Goal: Information Seeking & Learning: Learn about a topic

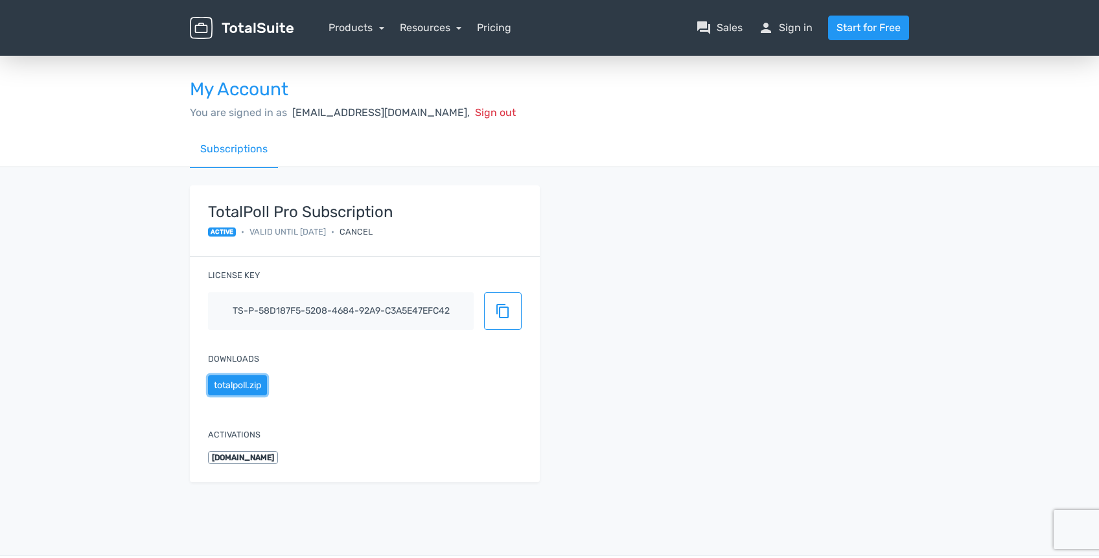
click at [233, 391] on button "totalpoll.zip" at bounding box center [237, 385] width 59 height 20
click at [414, 30] on link "Resources" at bounding box center [431, 27] width 62 height 12
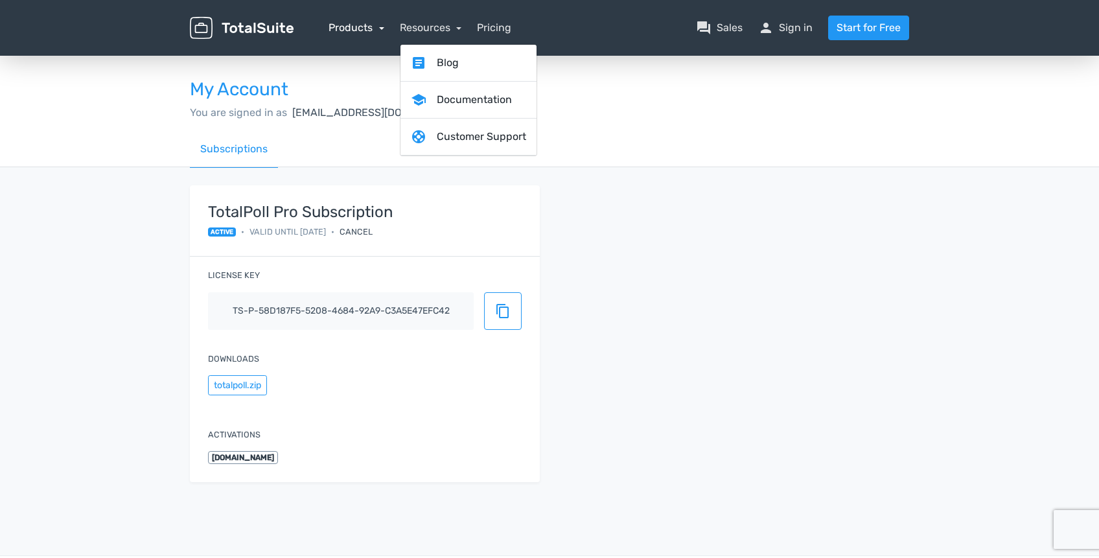
click at [360, 30] on link "Products" at bounding box center [357, 27] width 56 height 12
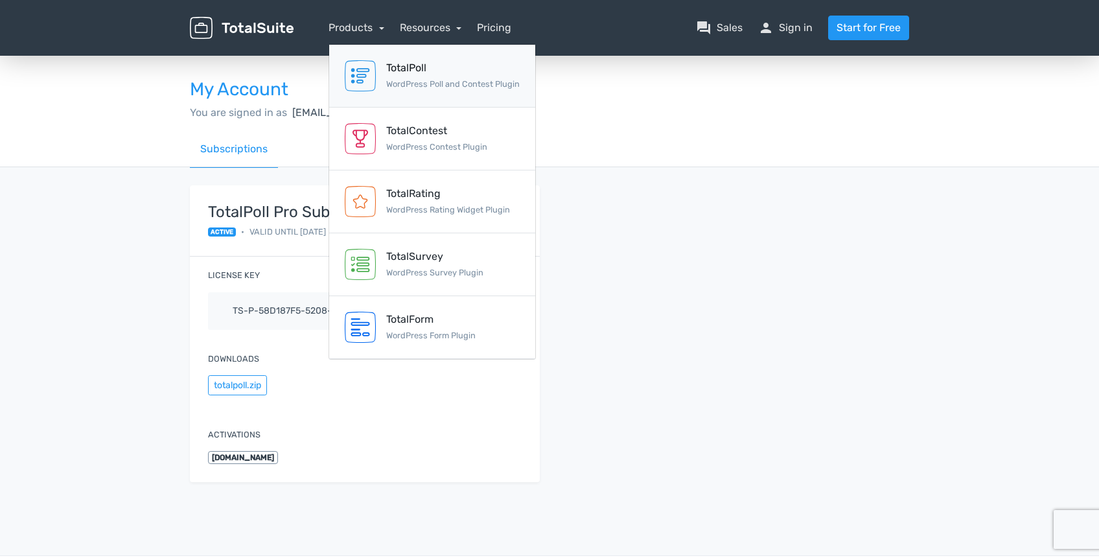
click at [430, 87] on small "WordPress Poll and Contest Plugin" at bounding box center [453, 84] width 134 height 10
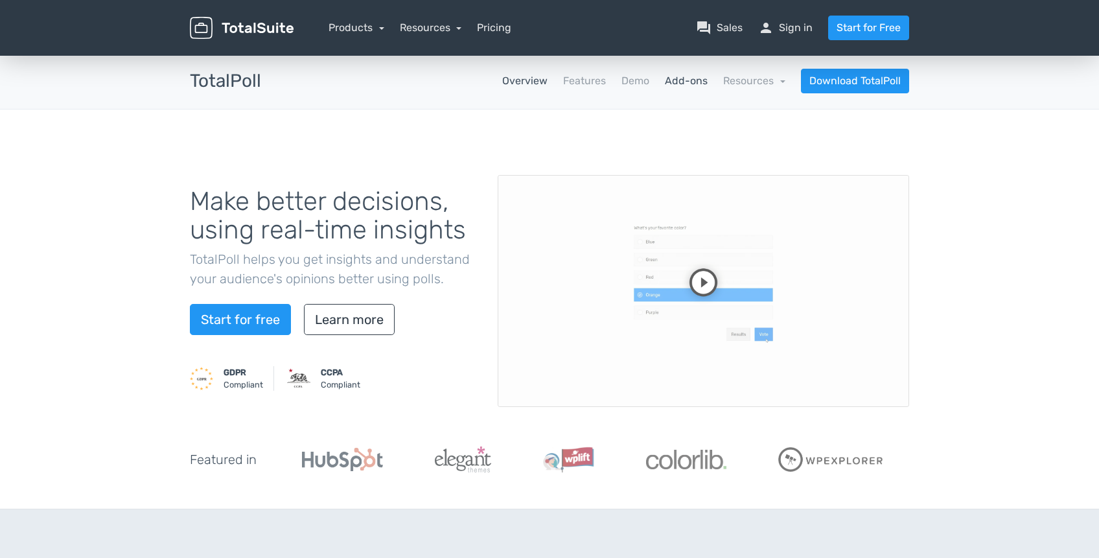
click at [695, 84] on link "Add-ons" at bounding box center [686, 81] width 43 height 16
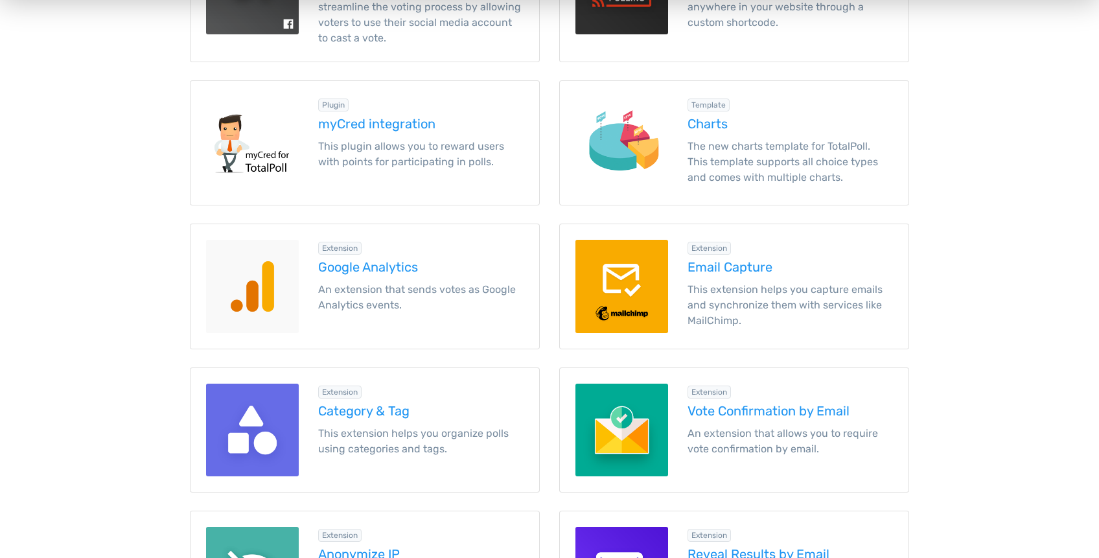
scroll to position [1321, 0]
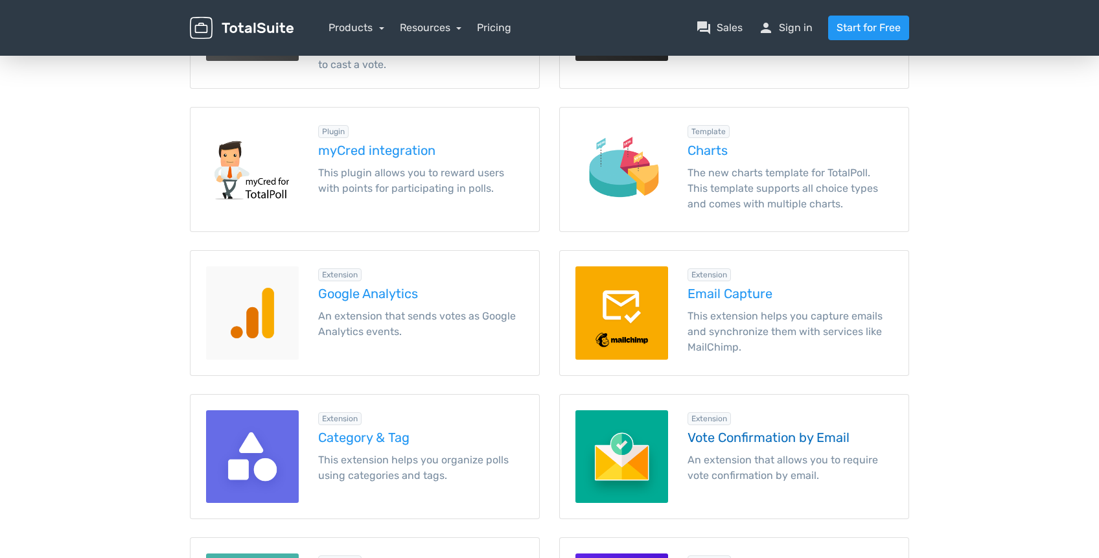
click at [780, 433] on h5 "Vote Confirmation by Email" at bounding box center [790, 437] width 205 height 14
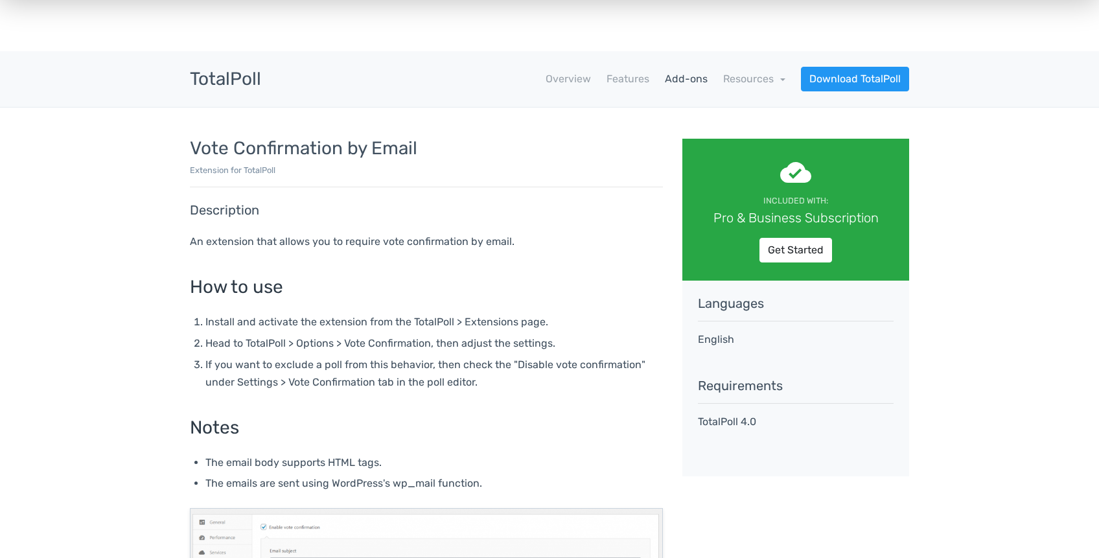
scroll to position [3, 0]
click at [793, 252] on link "Get Started" at bounding box center [796, 249] width 73 height 25
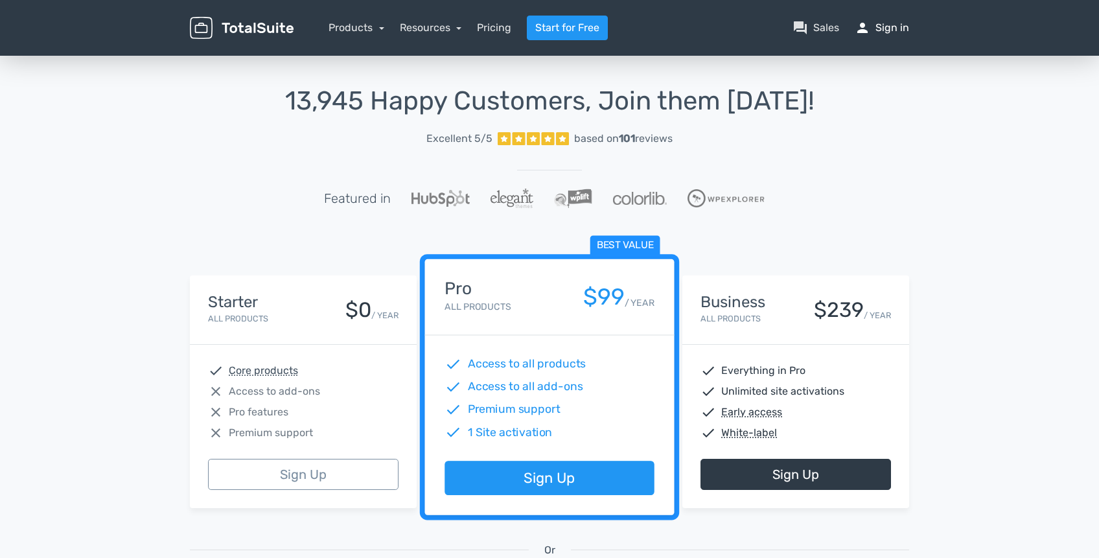
click at [885, 30] on link "person Sign in" at bounding box center [882, 28] width 54 height 16
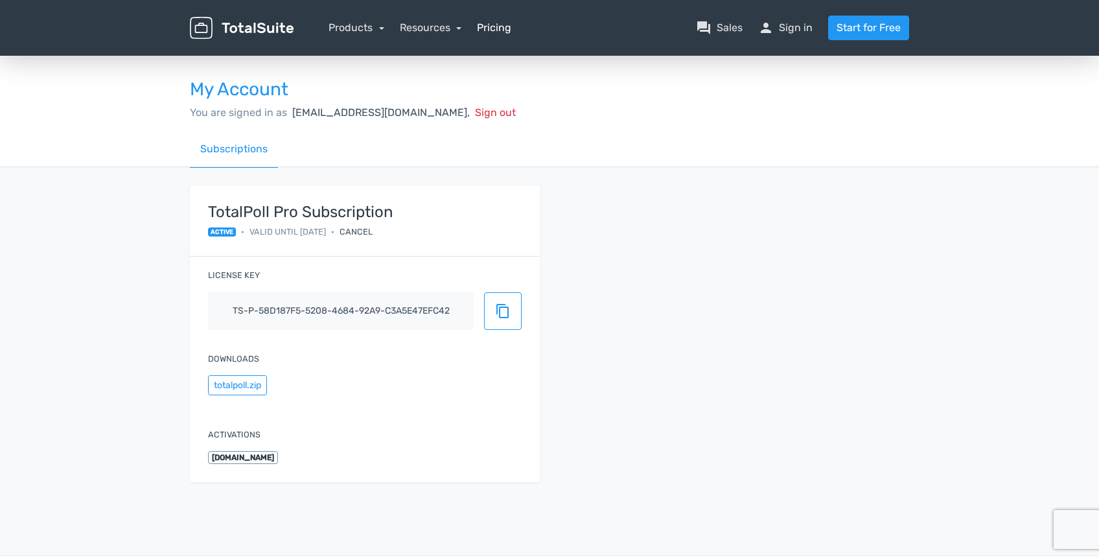
click at [497, 29] on link "Pricing" at bounding box center [494, 28] width 34 height 16
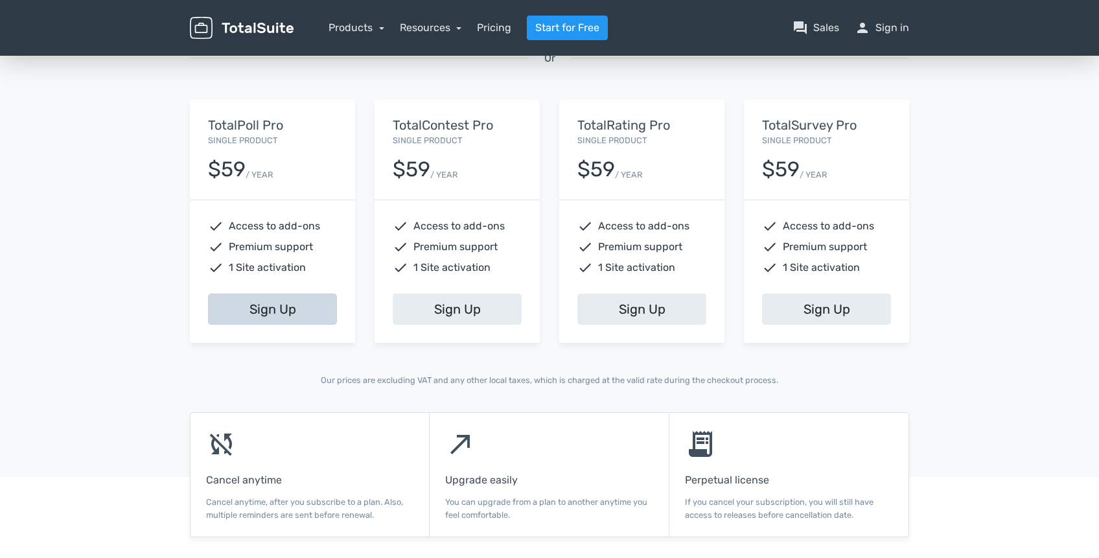
scroll to position [479, 0]
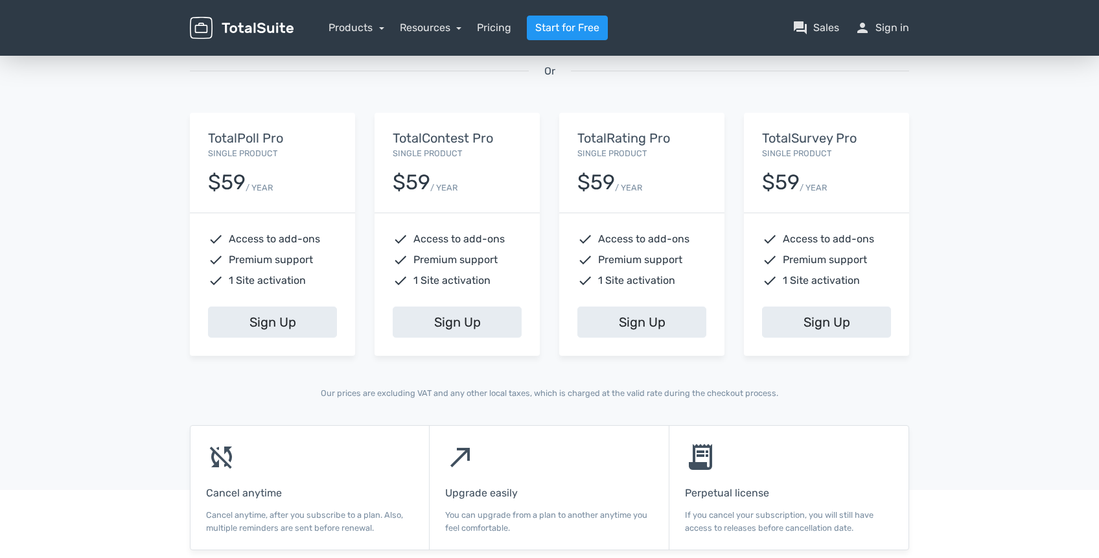
click at [263, 226] on div "check Access to add-ons check Premium support check 1 Site activation" at bounding box center [272, 259] width 165 height 93
click at [272, 323] on link "Sign Up" at bounding box center [272, 322] width 129 height 31
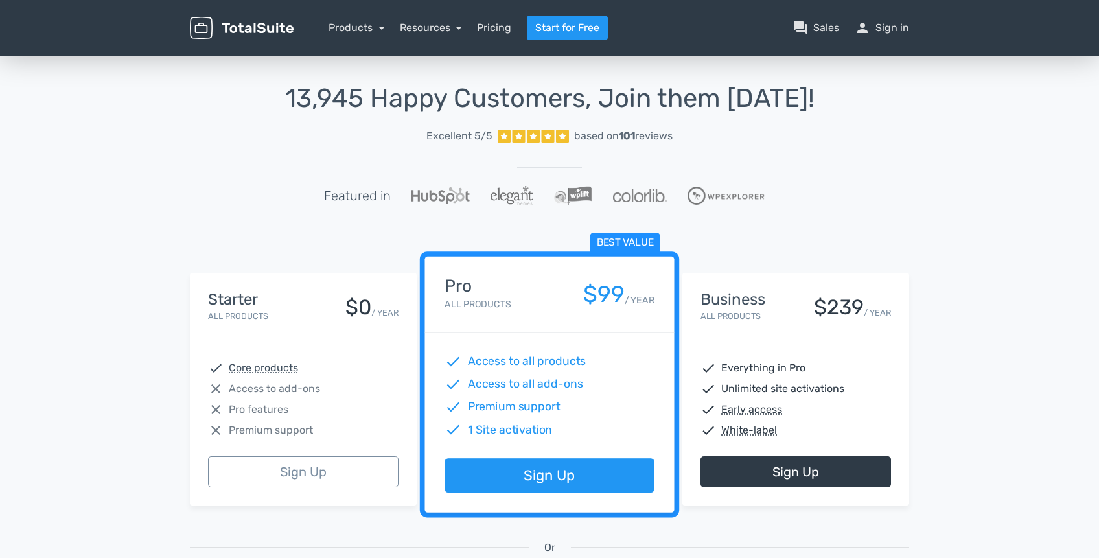
scroll to position [0, 0]
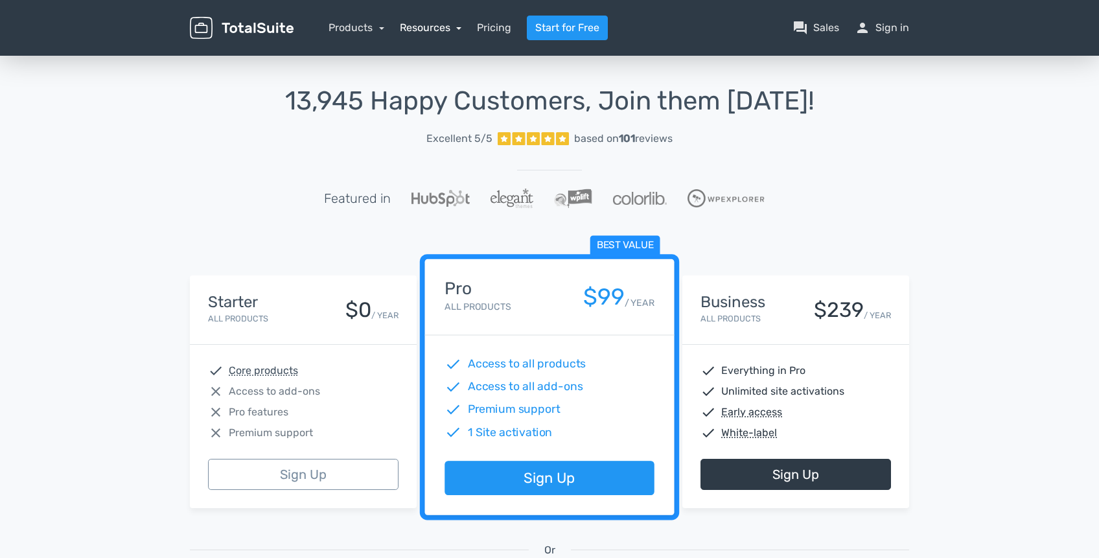
click at [446, 29] on link "Resources" at bounding box center [431, 27] width 62 height 12
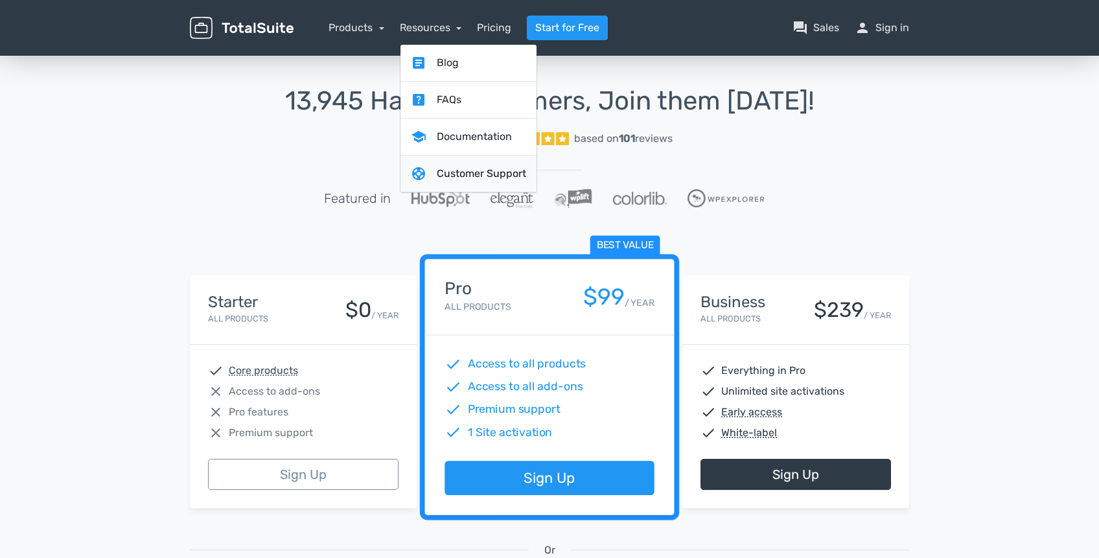
click at [487, 172] on link "support Customer Support" at bounding box center [469, 174] width 136 height 37
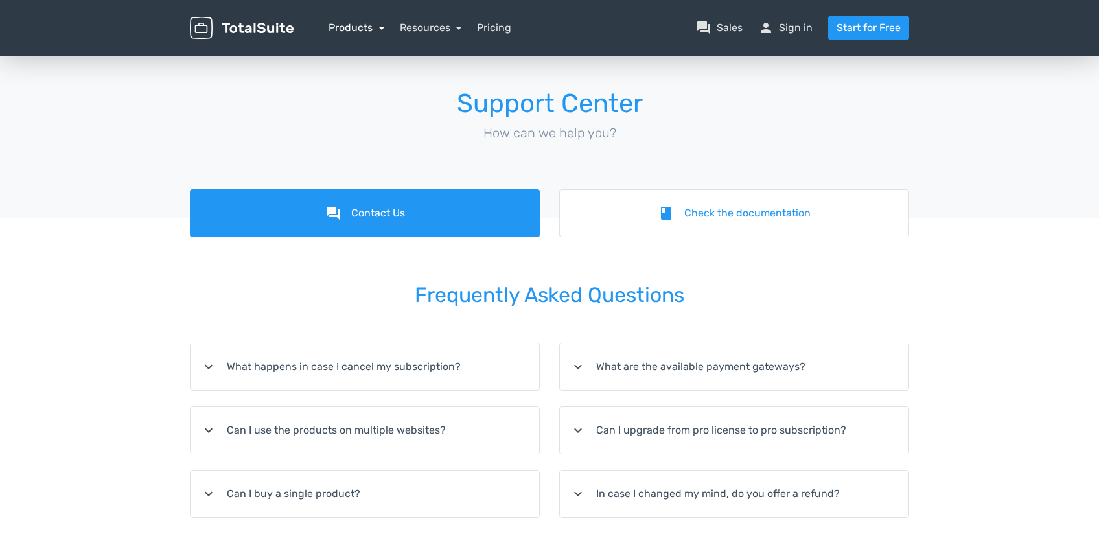
click at [362, 30] on link "Products" at bounding box center [357, 27] width 56 height 12
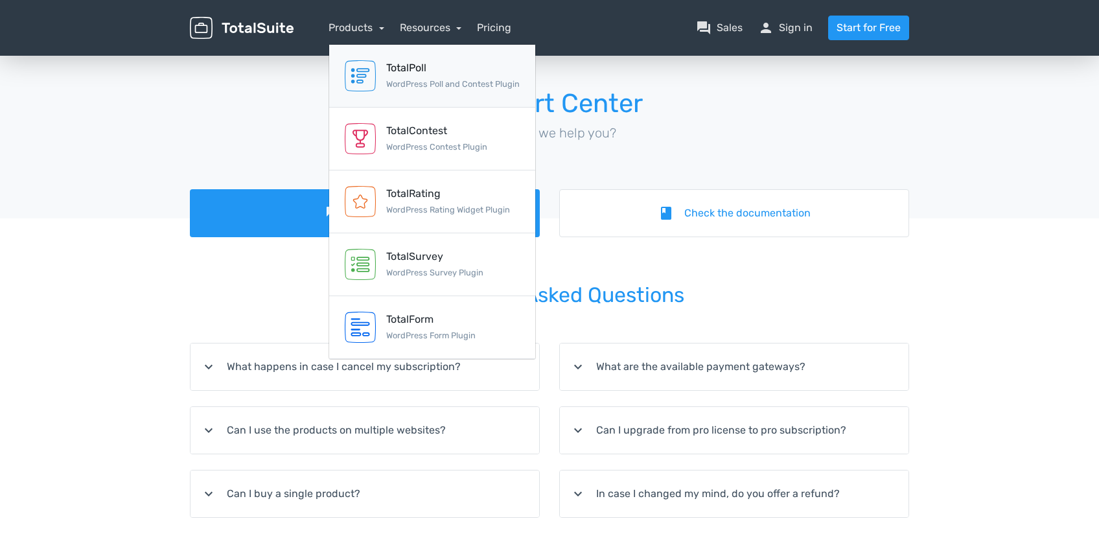
click at [443, 82] on small "WordPress Poll and Contest Plugin" at bounding box center [453, 84] width 134 height 10
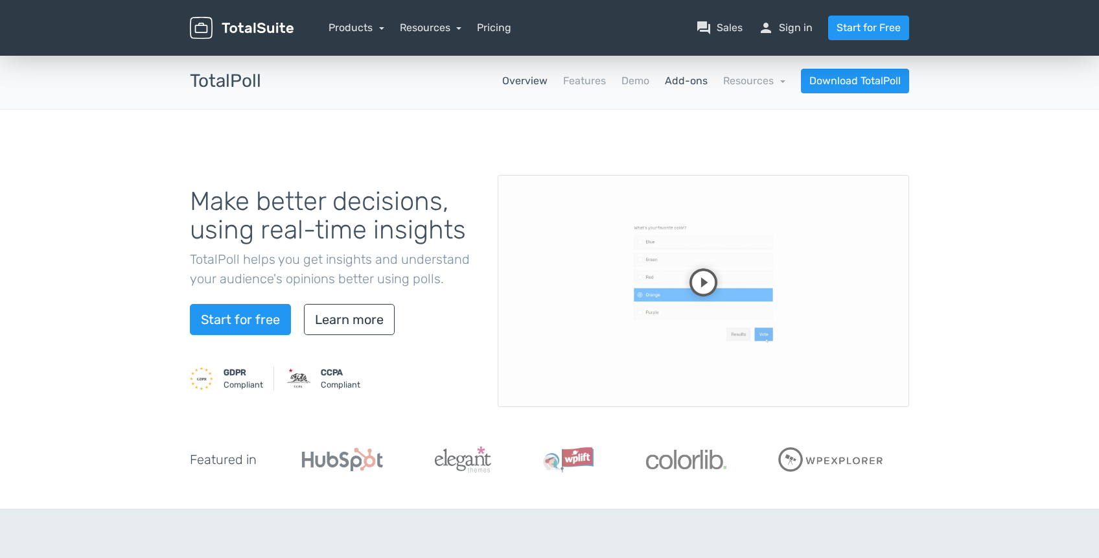
click at [684, 84] on link "Add-ons" at bounding box center [686, 81] width 43 height 16
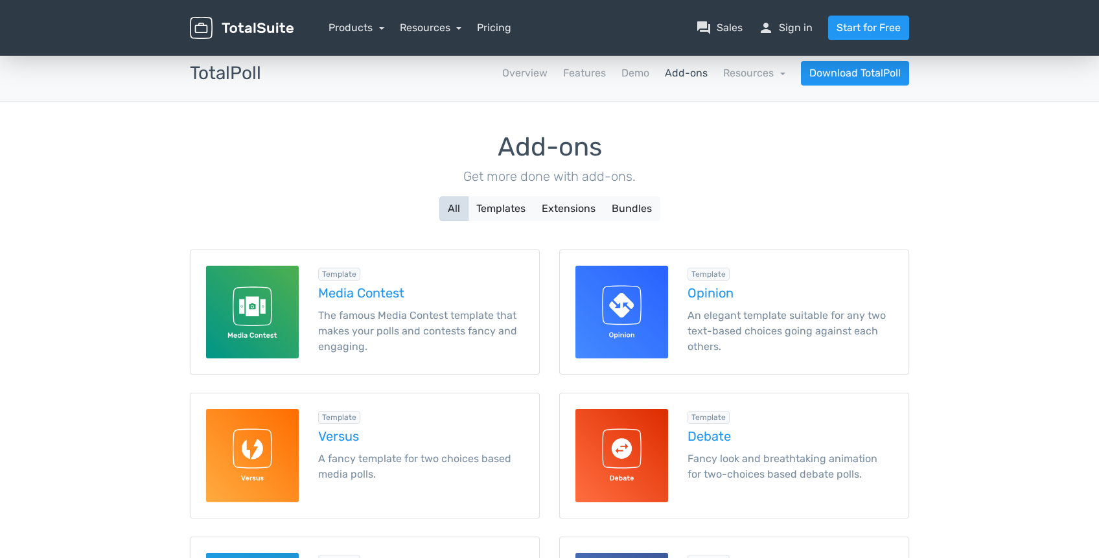
scroll to position [9, 0]
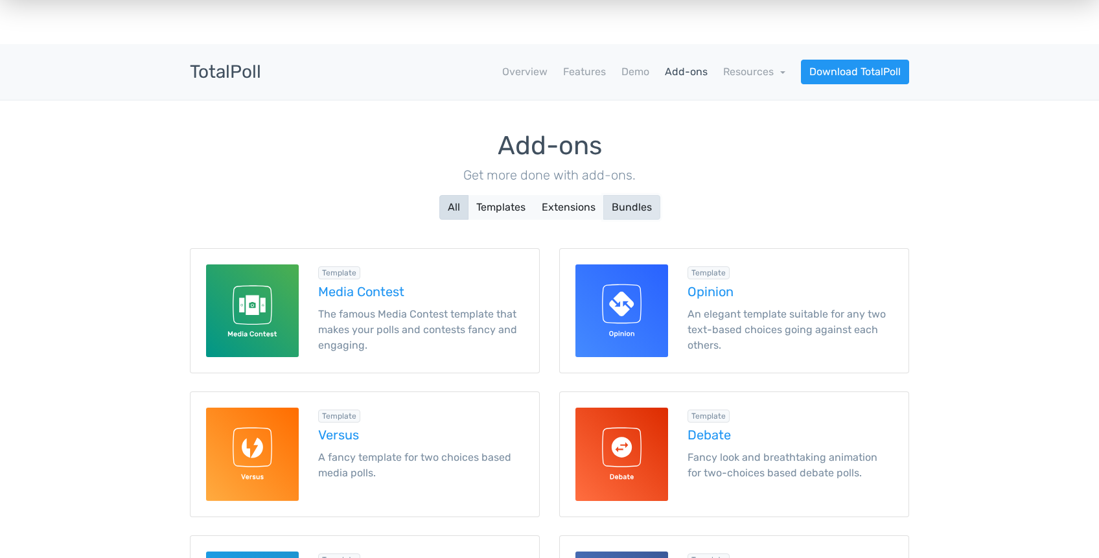
click at [624, 202] on button "Bundles" at bounding box center [631, 207] width 57 height 25
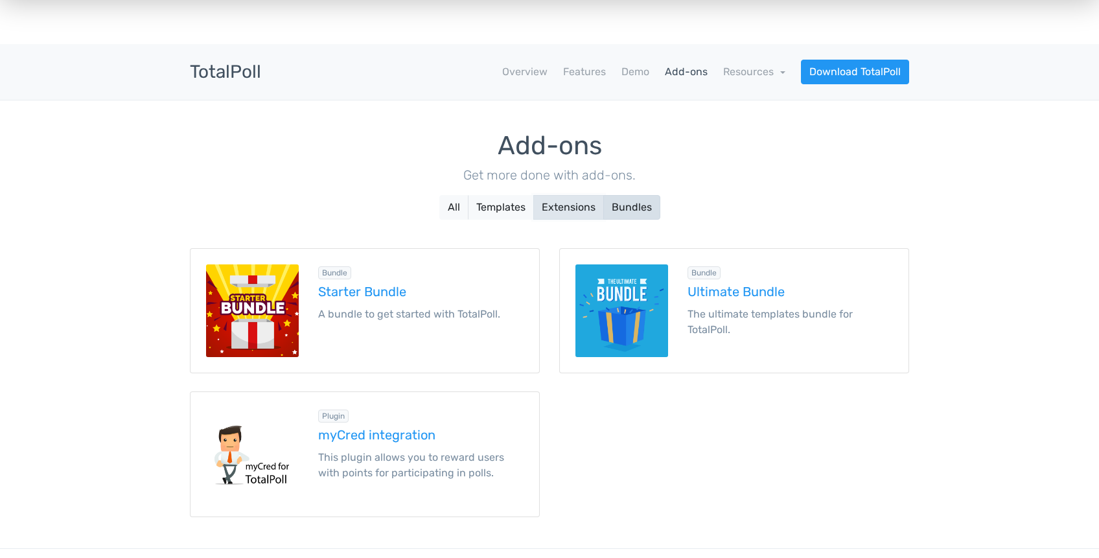
click at [560, 210] on button "Extensions" at bounding box center [568, 207] width 71 height 25
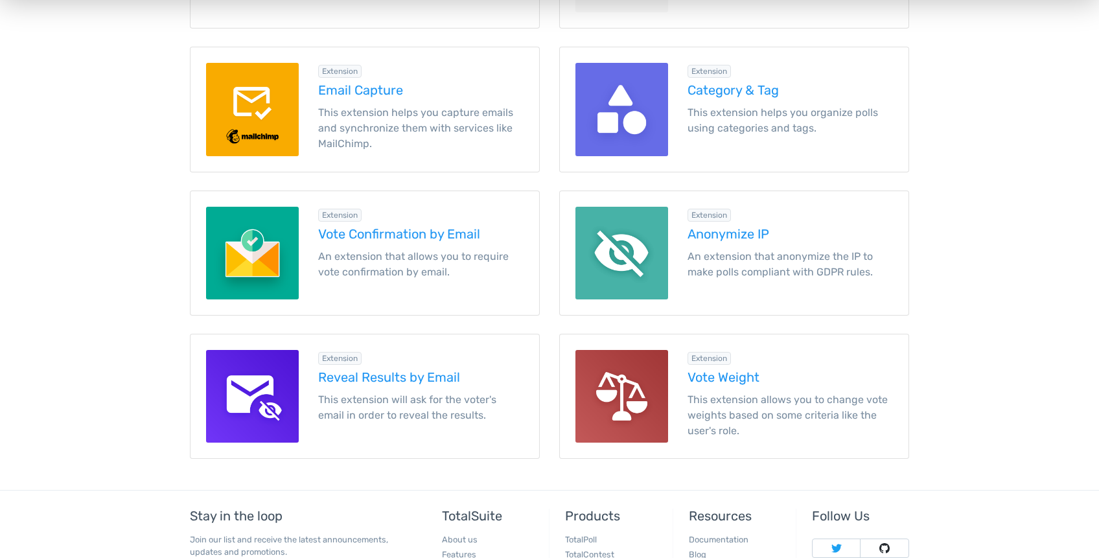
scroll to position [1114, 0]
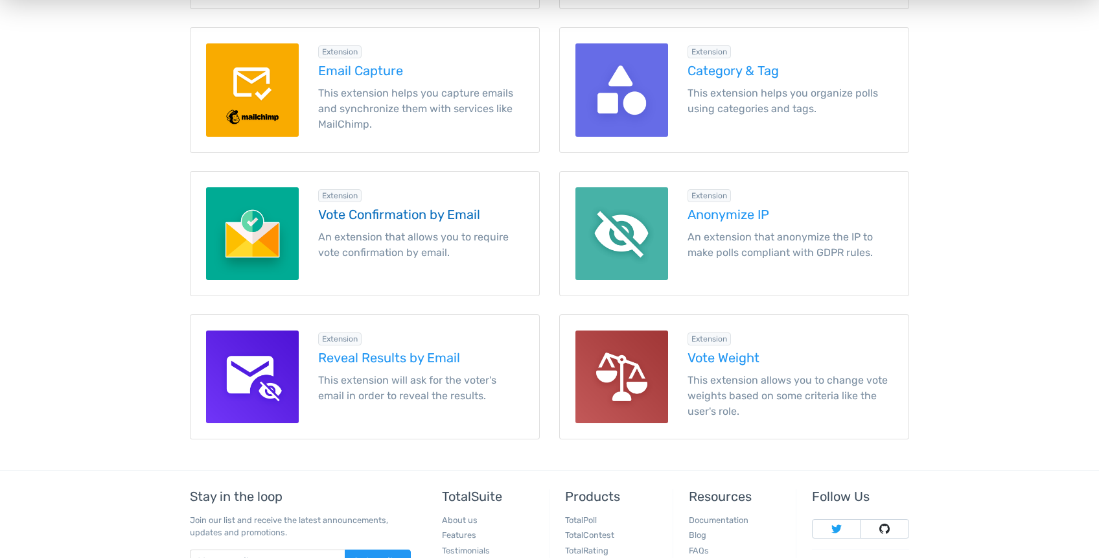
click at [368, 216] on h5 "Vote Confirmation by Email" at bounding box center [420, 214] width 205 height 14
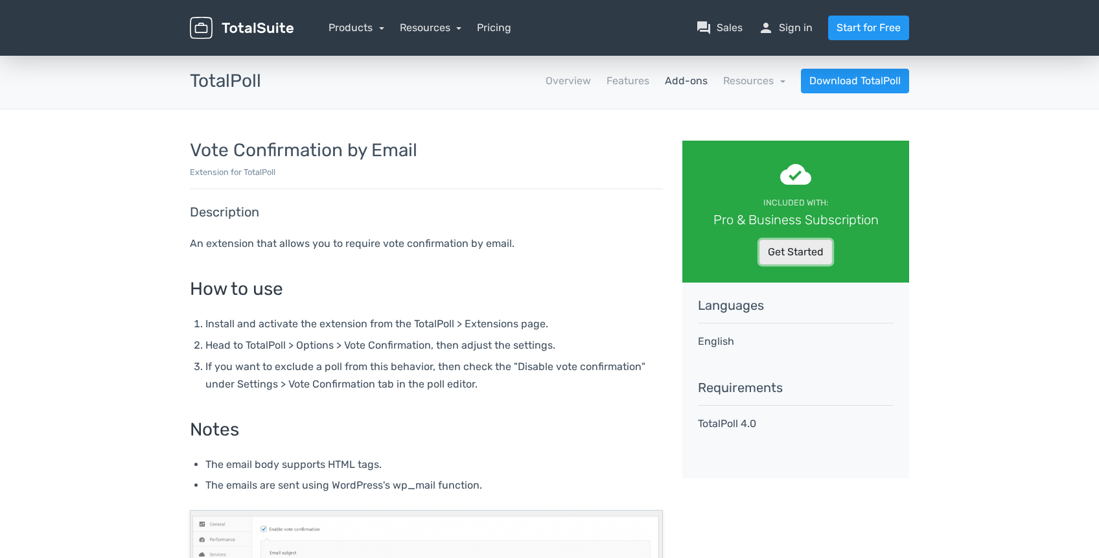
click at [778, 257] on link "Get Started" at bounding box center [796, 252] width 73 height 25
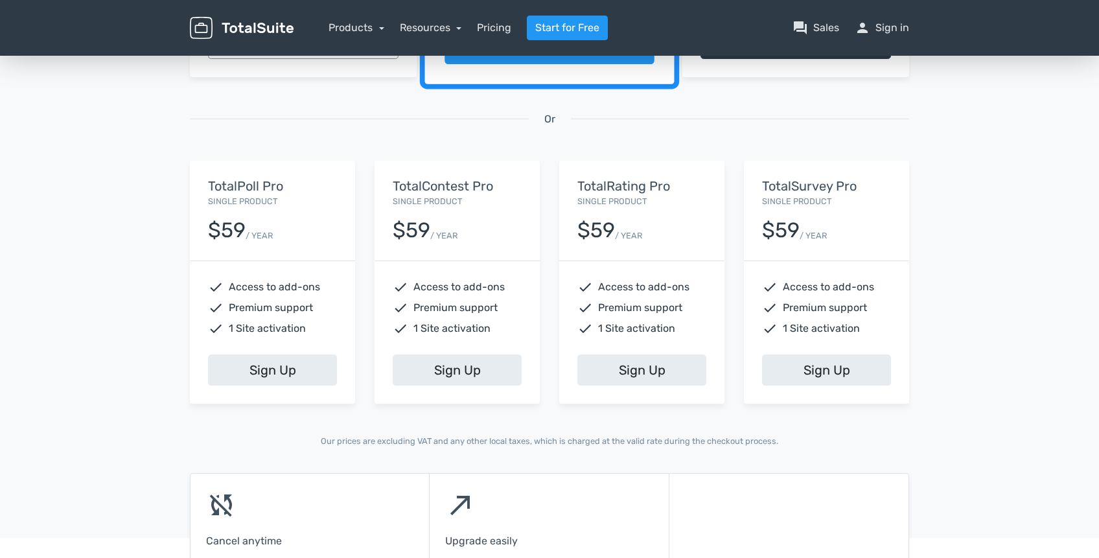
scroll to position [435, 0]
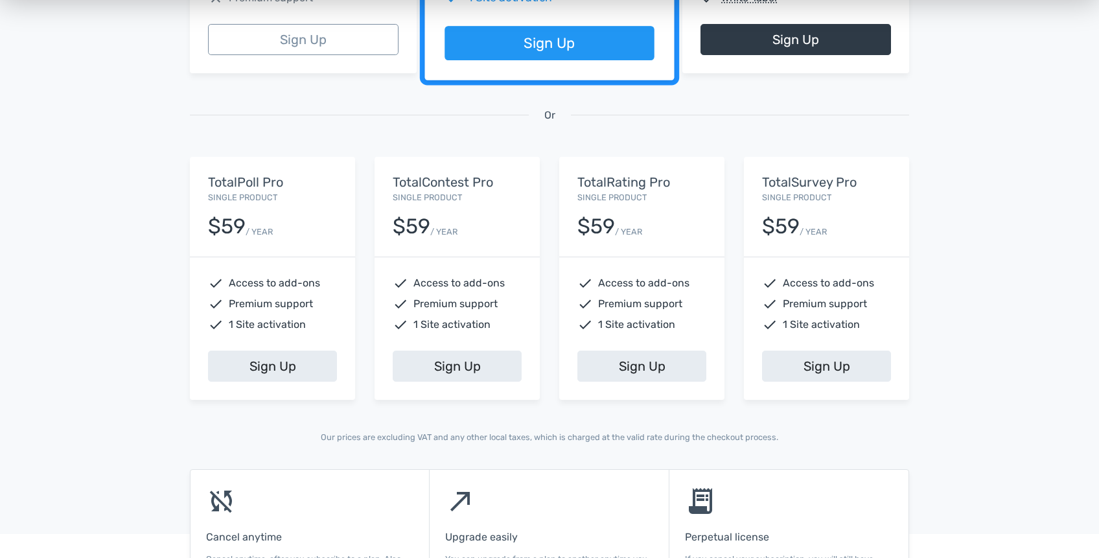
drag, startPoint x: 281, startPoint y: 327, endPoint x: 284, endPoint y: 320, distance: 7.2
click at [281, 327] on span "1 Site activation" at bounding box center [267, 325] width 77 height 16
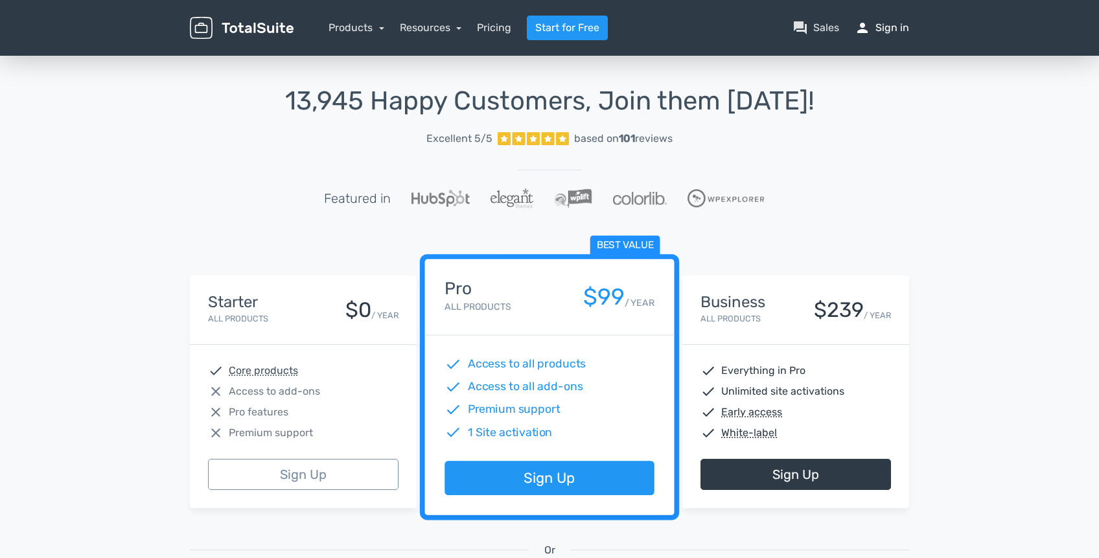
click at [909, 27] on link "person Sign in" at bounding box center [882, 28] width 54 height 16
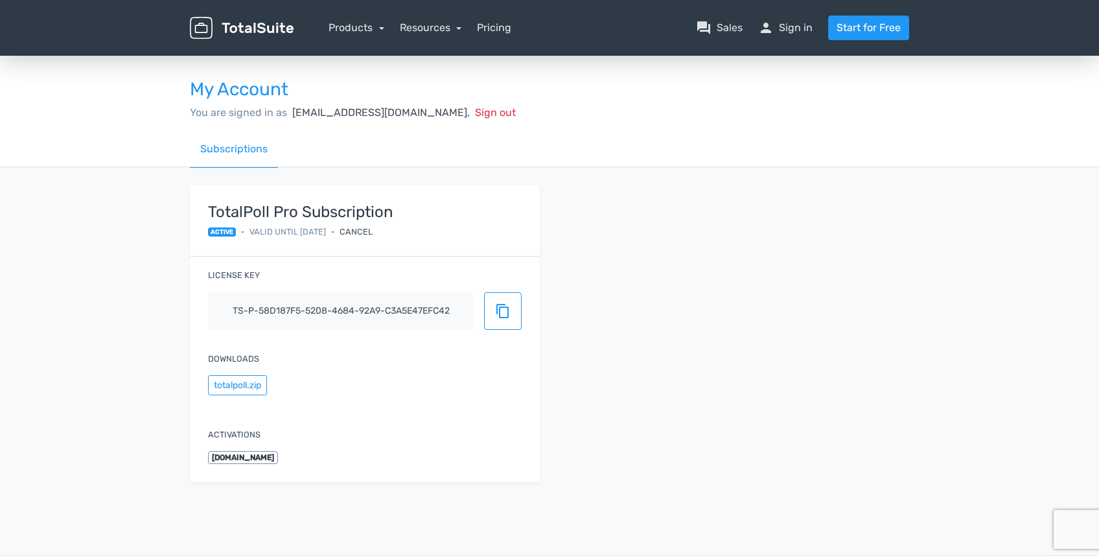
click at [796, 263] on div "TotalPoll Pro Subscription active • Valid until [DATE] • Cancel License key ts-…" at bounding box center [549, 341] width 739 height 312
click at [982, 369] on div "My Account You are signed in as [EMAIL_ADDRESS][DOMAIN_NAME], Sign out Subscrip…" at bounding box center [549, 284] width 1099 height 463
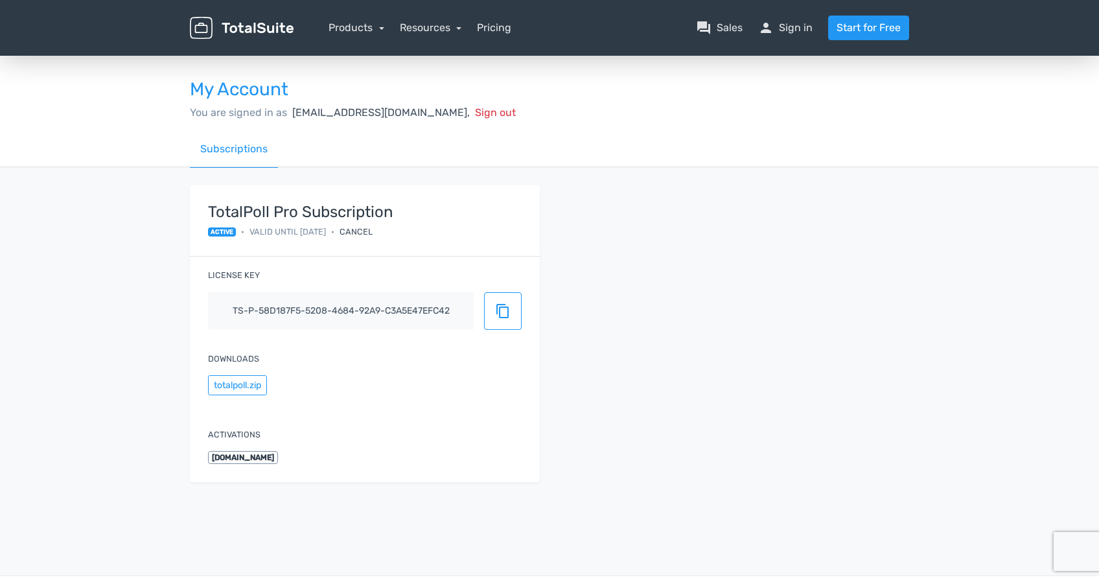
click at [609, 251] on div "TotalPoll Pro Subscription active • Valid until [DATE] • Cancel License key ts-…" at bounding box center [549, 341] width 739 height 312
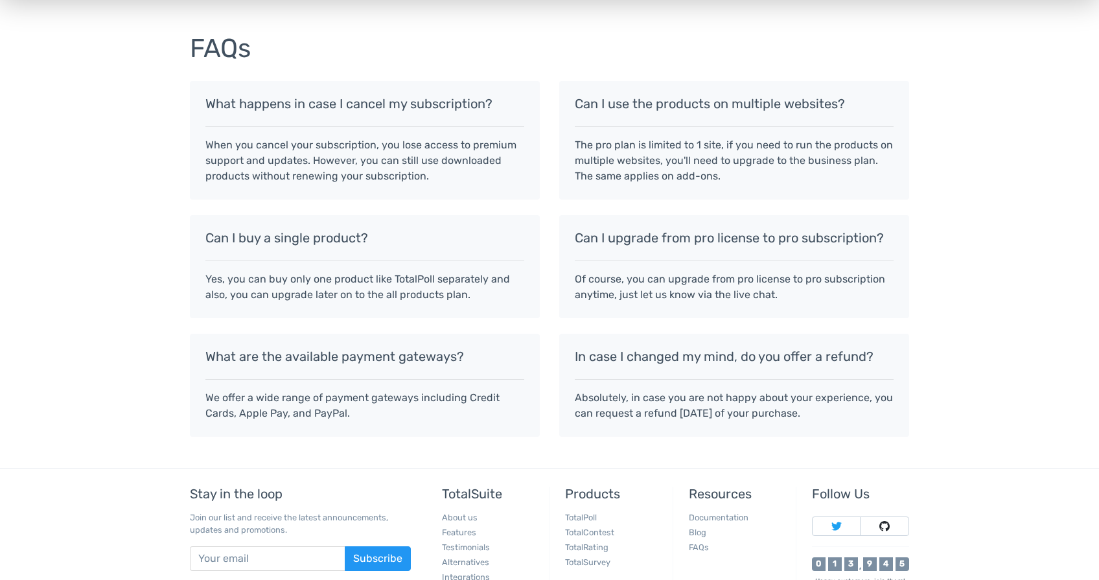
scroll to position [1106, 0]
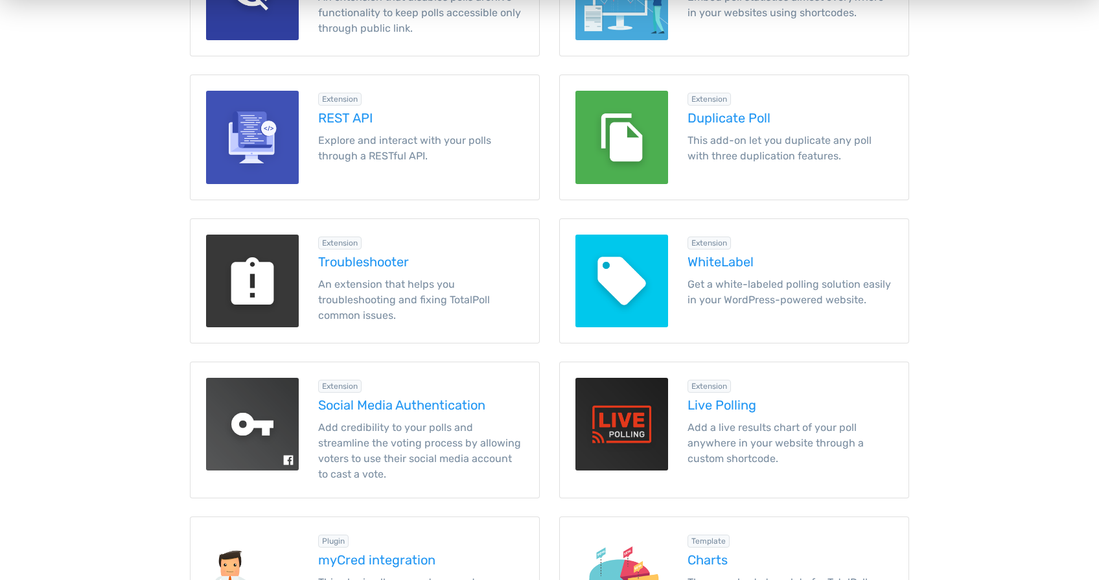
scroll to position [915, 0]
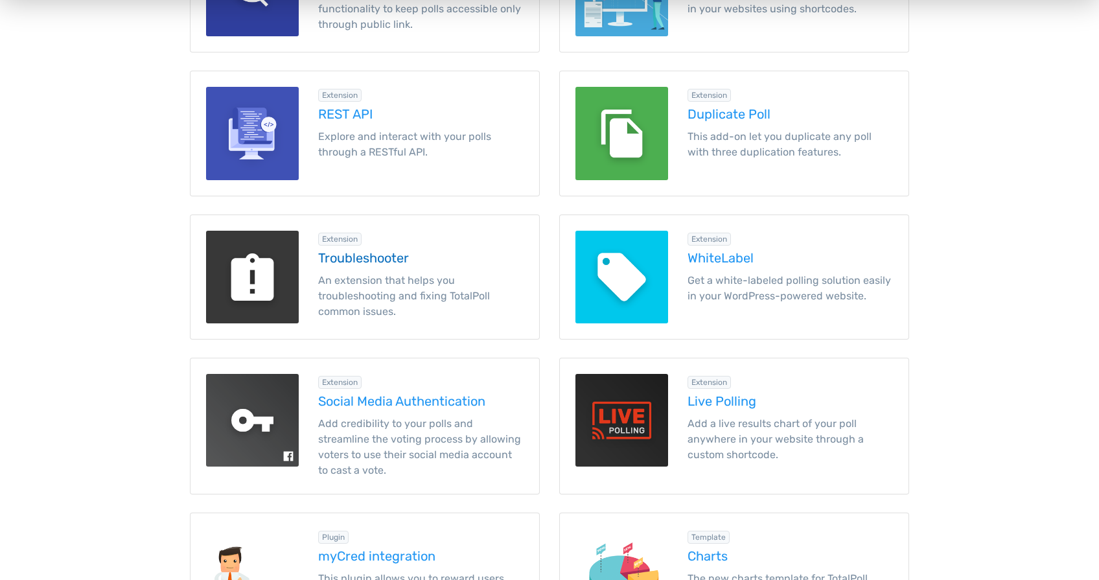
click at [403, 257] on h5 "Troubleshooter" at bounding box center [420, 258] width 205 height 14
